Goal: Information Seeking & Learning: Learn about a topic

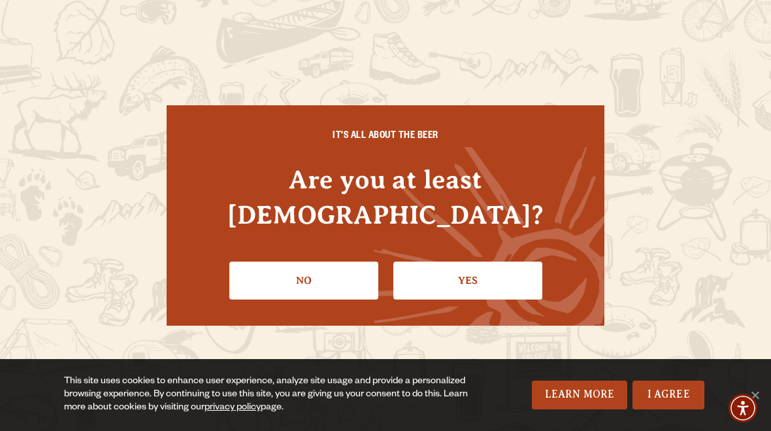
click at [490, 261] on link "Yes" at bounding box center [467, 280] width 149 height 38
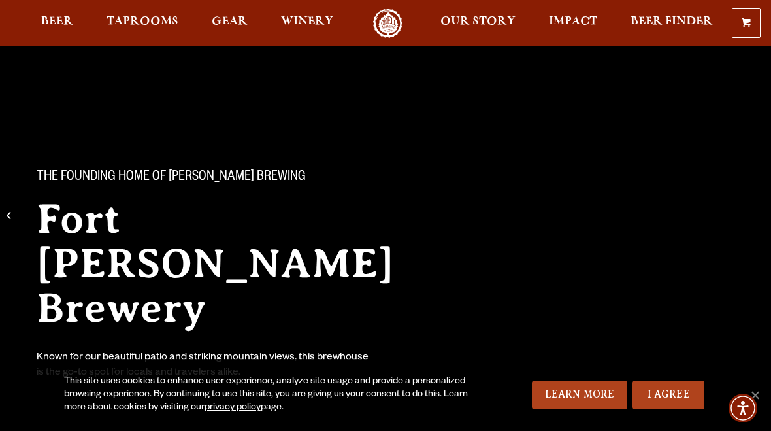
click at [142, 26] on span "Taprooms" at bounding box center [142, 21] width 72 height 10
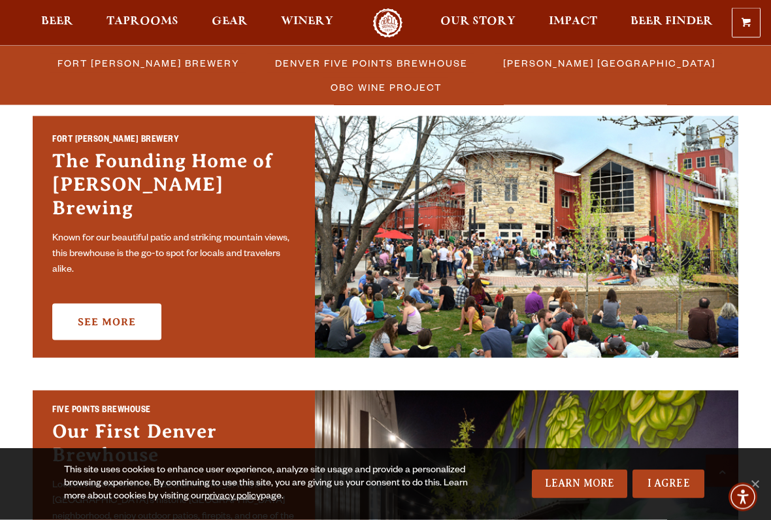
scroll to position [402, 0]
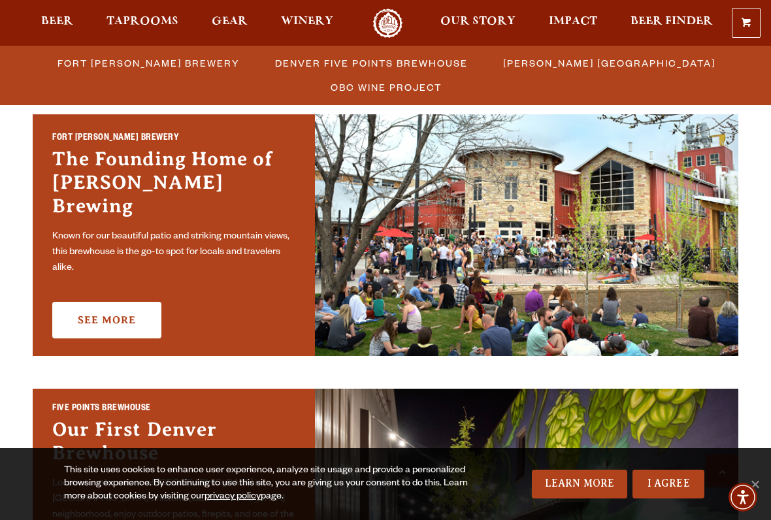
click at [97, 314] on link "See More" at bounding box center [106, 320] width 109 height 37
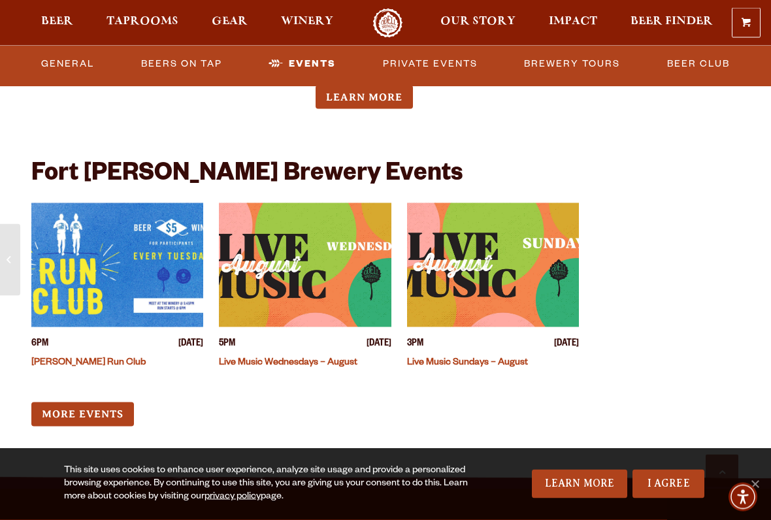
scroll to position [4992, 0]
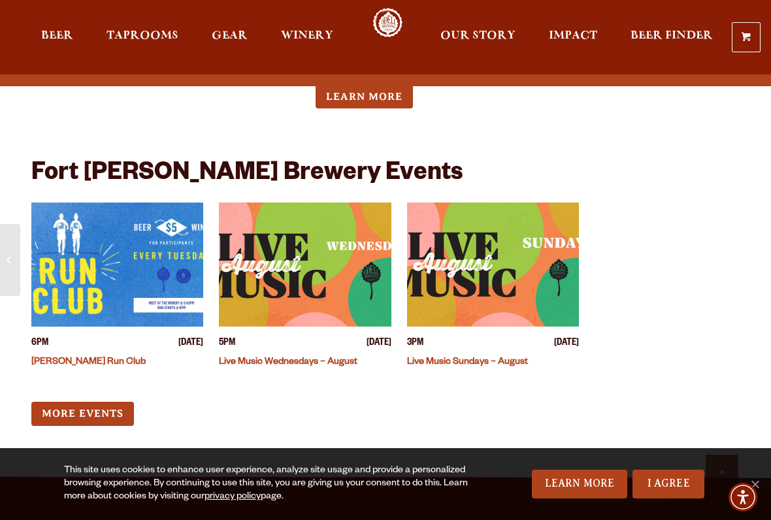
click at [503, 217] on img "View event details" at bounding box center [493, 265] width 172 height 124
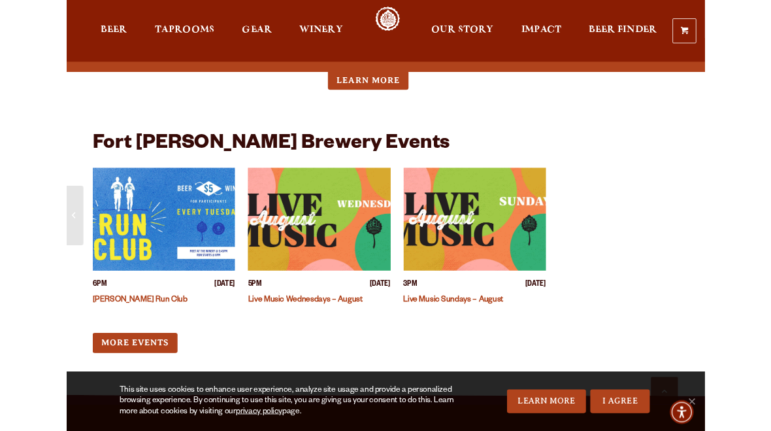
scroll to position [5029, 0]
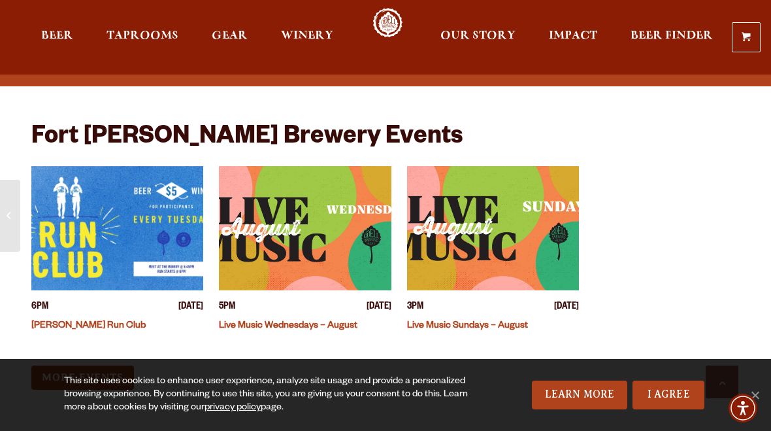
click at [302, 191] on img "View event details" at bounding box center [305, 228] width 172 height 124
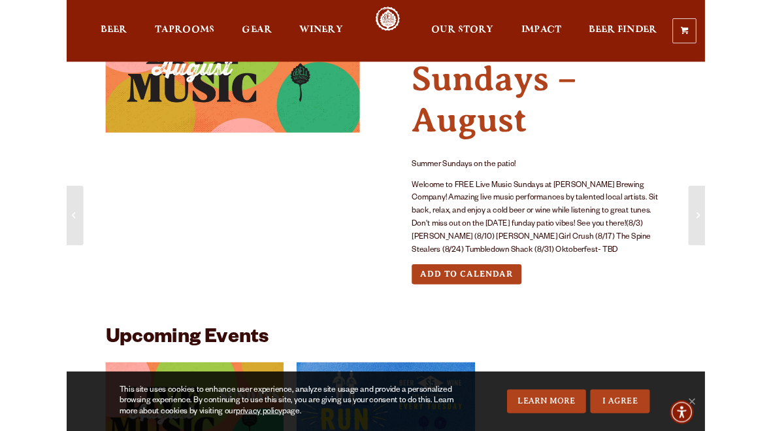
scroll to position [112, 0]
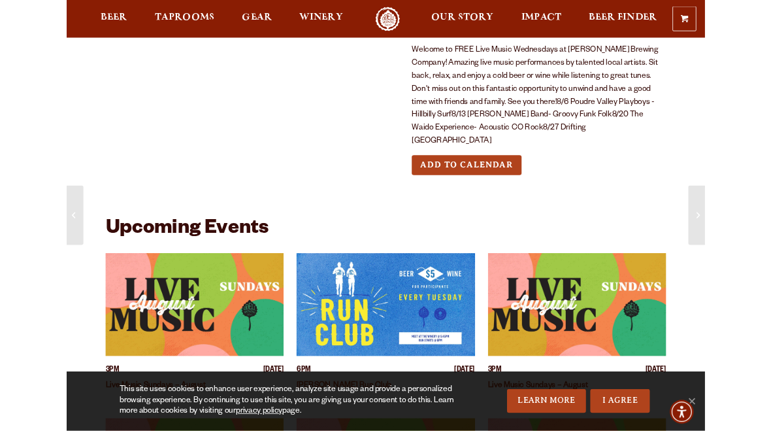
scroll to position [253, 0]
